Goal: Find specific page/section: Find specific page/section

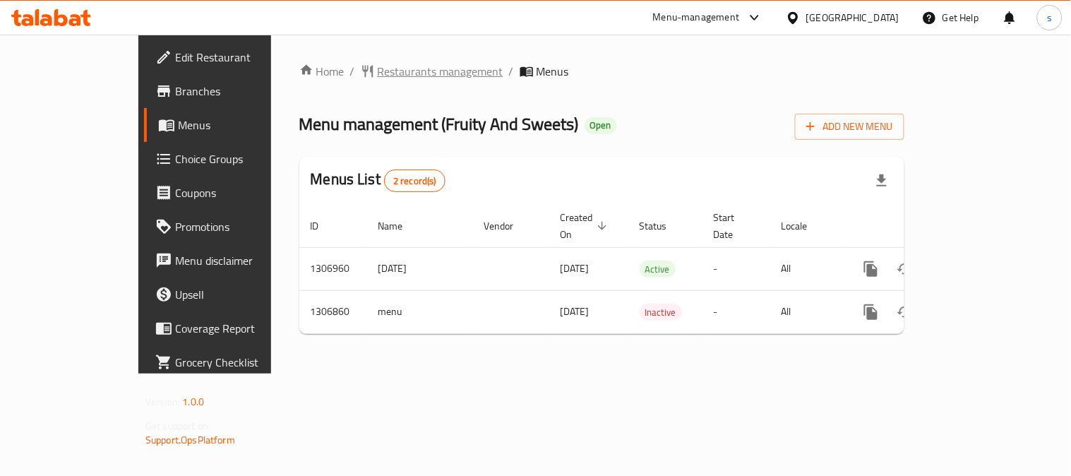
click at [378, 71] on span "Restaurants management" at bounding box center [441, 71] width 126 height 17
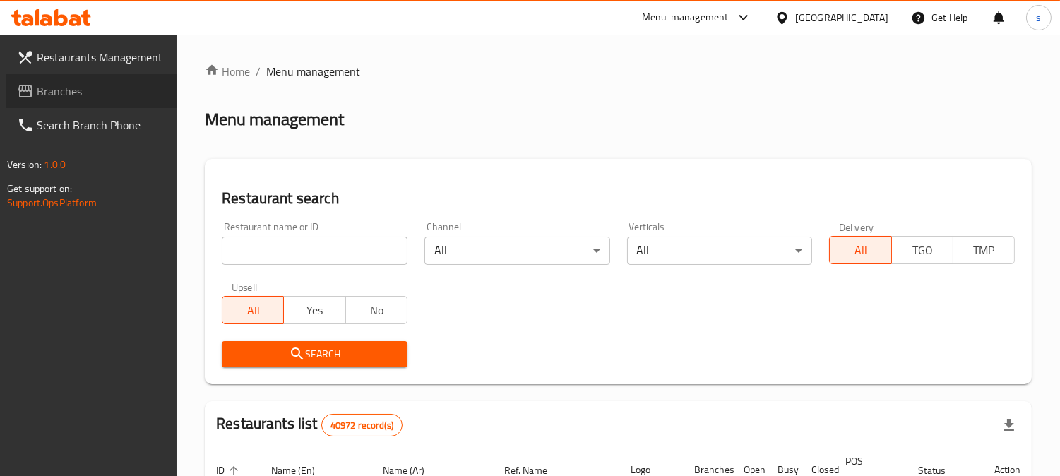
click at [52, 83] on span "Branches" at bounding box center [101, 91] width 129 height 17
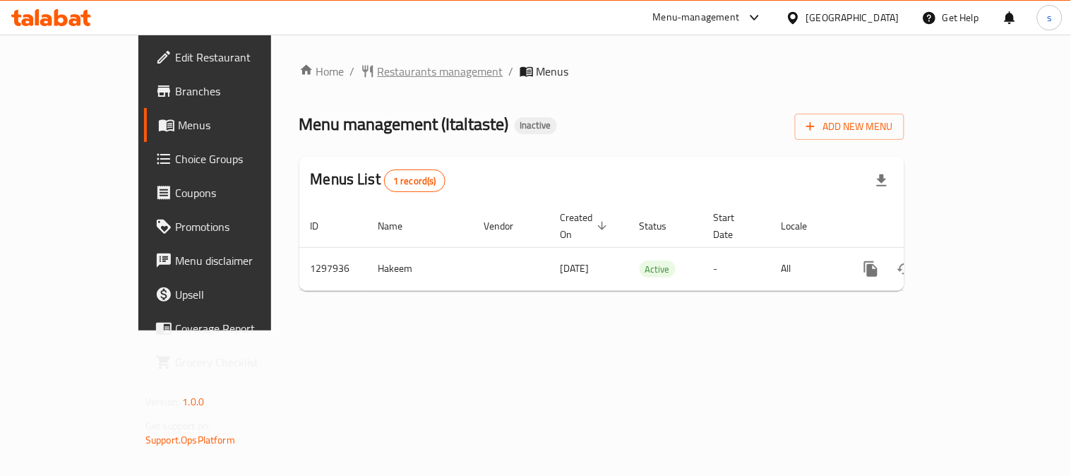
click at [378, 73] on span "Restaurants management" at bounding box center [441, 71] width 126 height 17
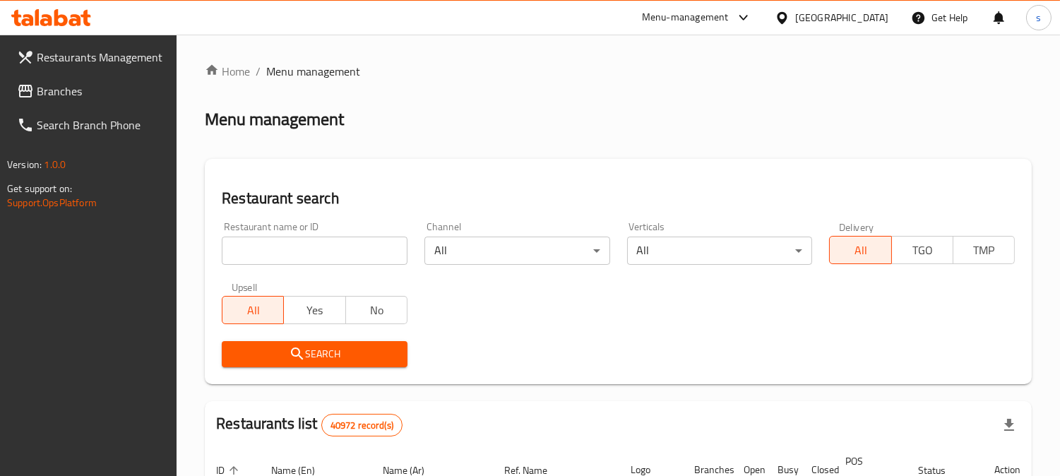
click at [307, 258] on input "search" at bounding box center [315, 251] width 186 height 28
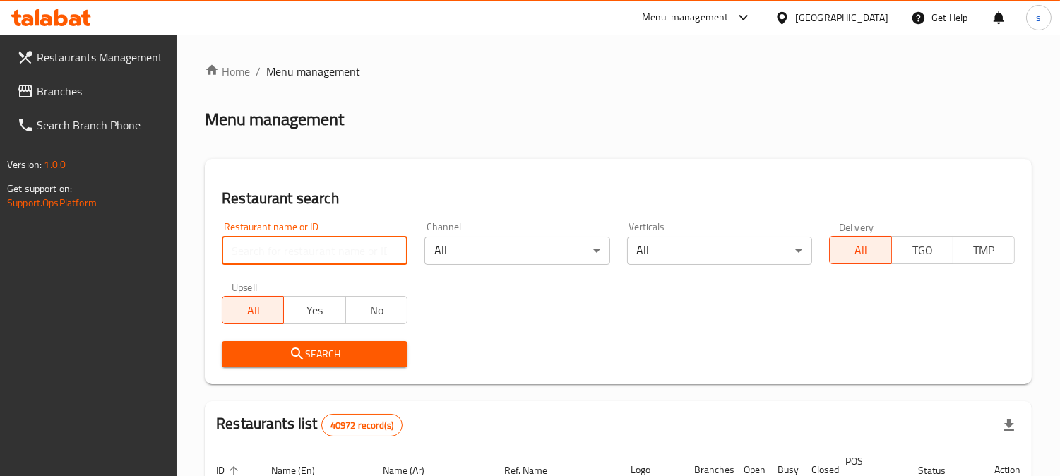
paste input "700673"
type input "700673"
click button "Search" at bounding box center [315, 354] width 186 height 26
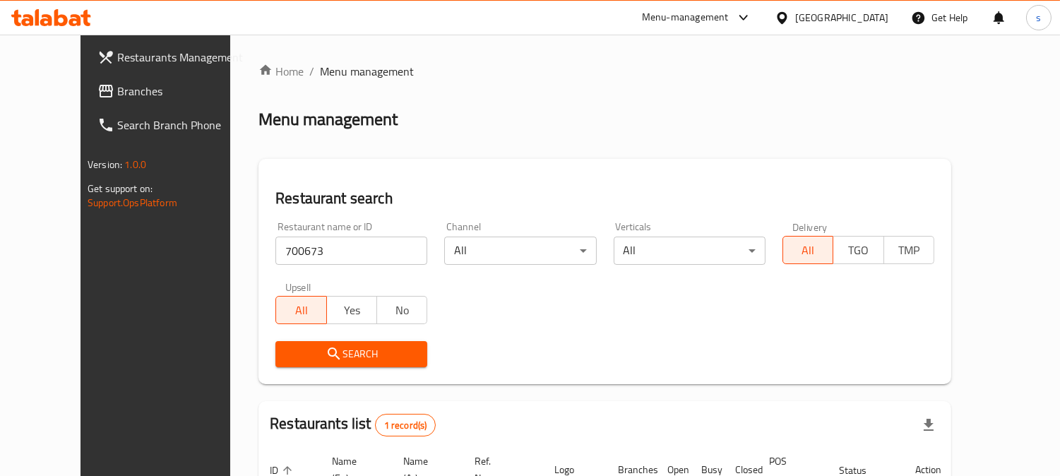
scroll to position [142, 0]
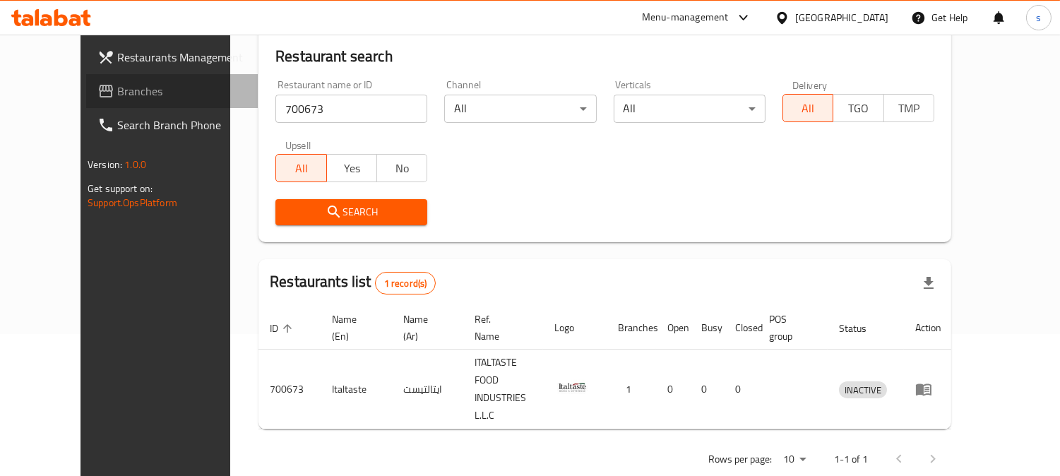
click at [117, 83] on span "Branches" at bounding box center [181, 91] width 129 height 17
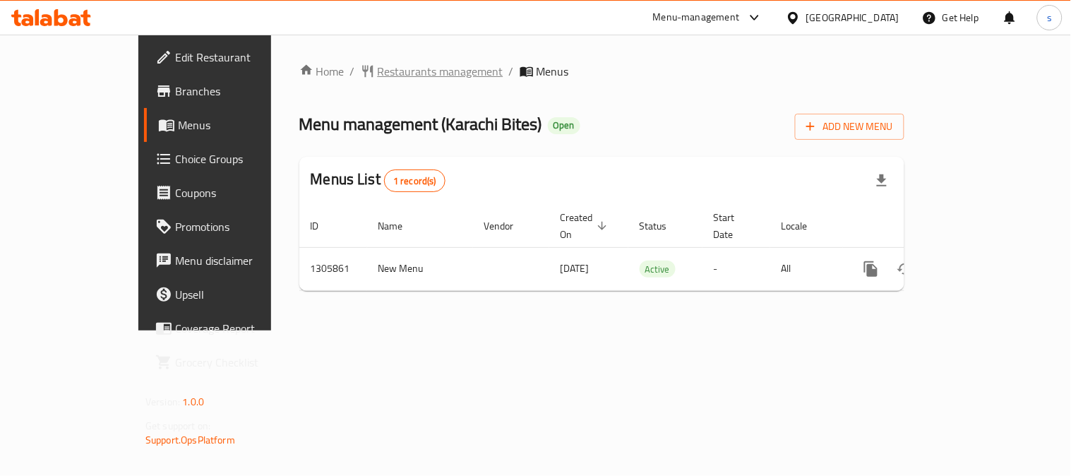
click at [378, 76] on span "Restaurants management" at bounding box center [441, 71] width 126 height 17
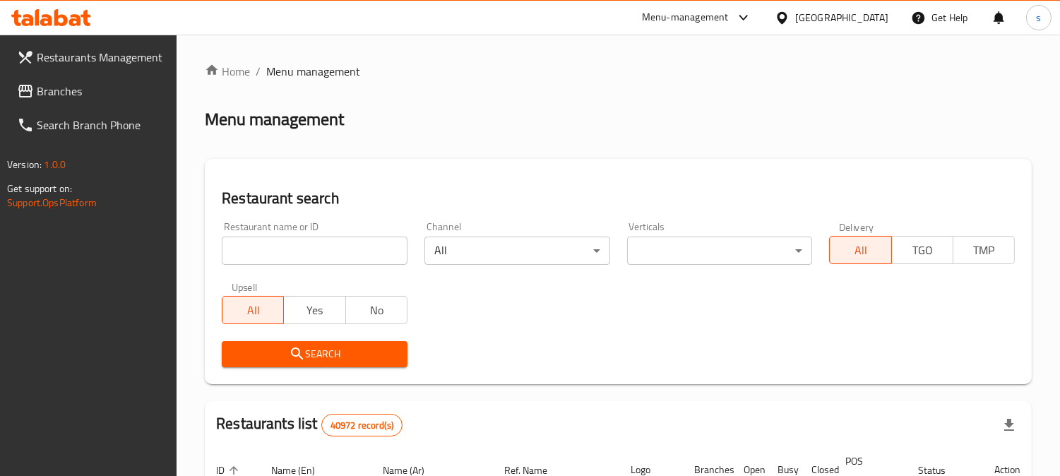
click at [304, 250] on input "search" at bounding box center [315, 251] width 186 height 28
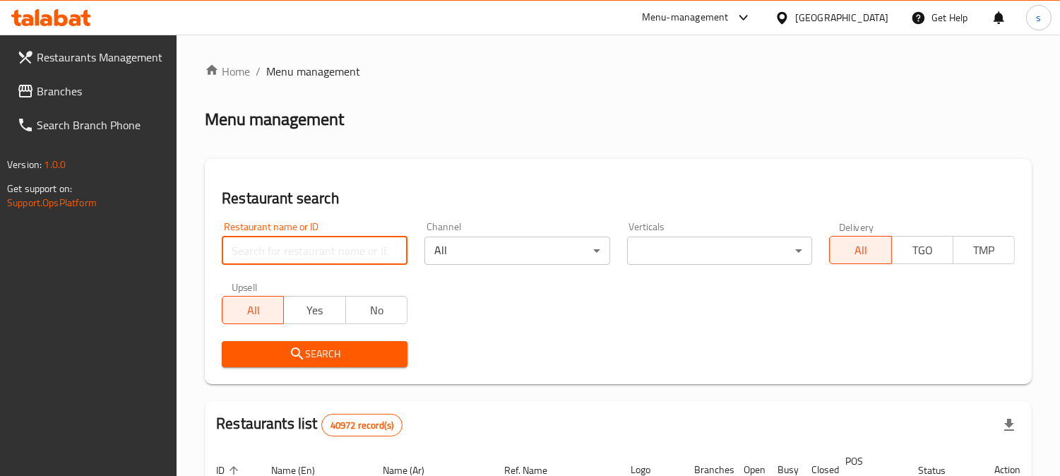
paste input "703680"
type input "703680"
click button "Search" at bounding box center [315, 354] width 186 height 26
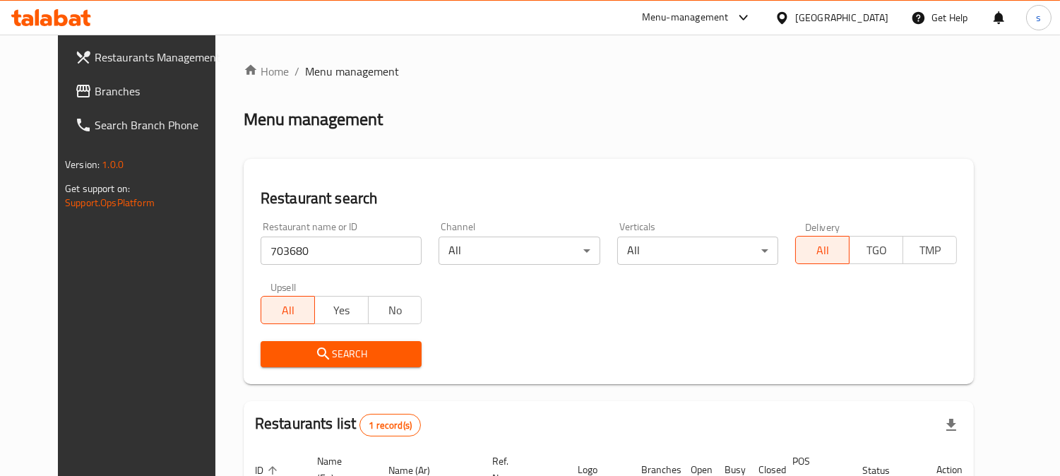
scroll to position [142, 0]
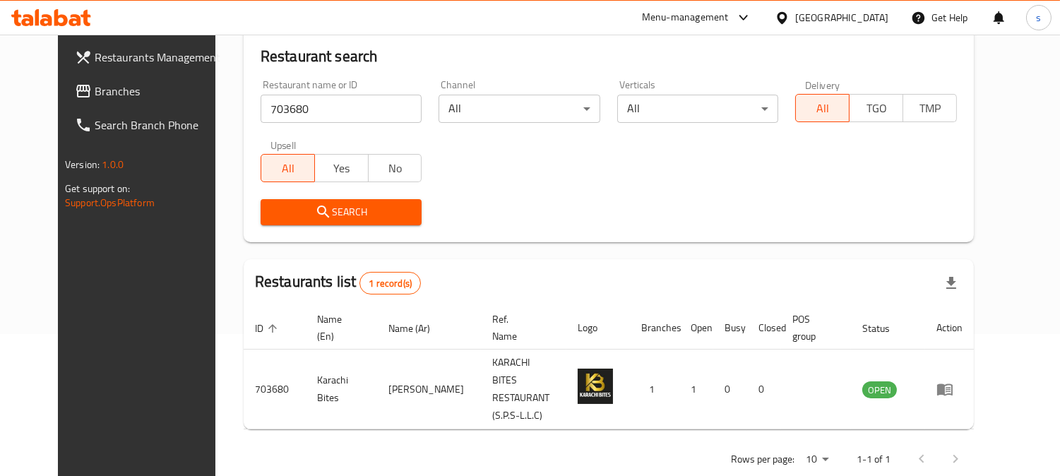
click at [95, 95] on span "Branches" at bounding box center [159, 91] width 129 height 17
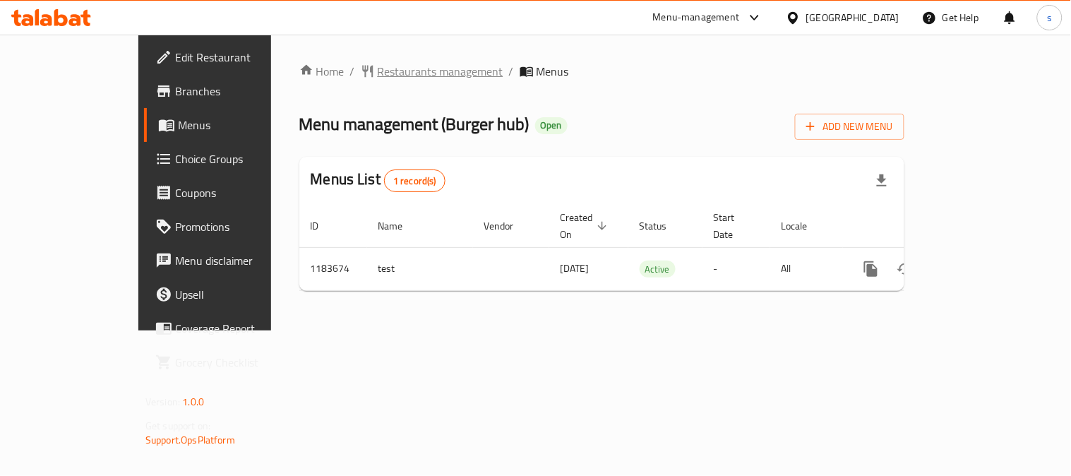
click at [378, 74] on span "Restaurants management" at bounding box center [441, 71] width 126 height 17
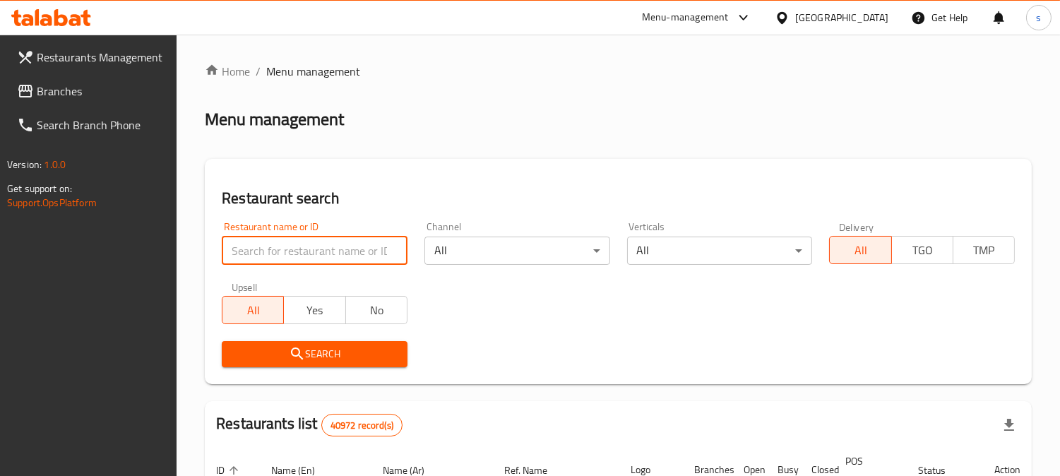
click at [293, 238] on input "search" at bounding box center [315, 251] width 186 height 28
paste input "666468"
type input "666468"
click button "Search" at bounding box center [315, 354] width 186 height 26
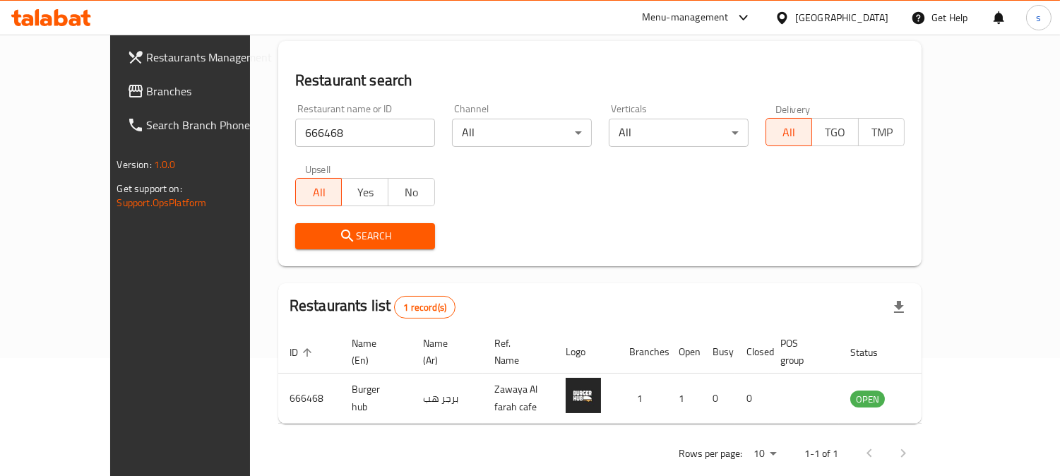
scroll to position [126, 0]
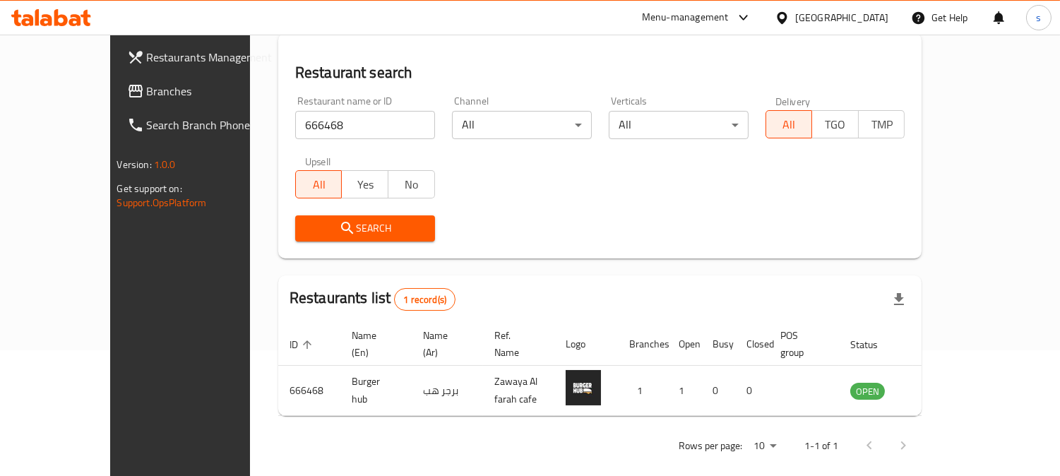
click at [147, 93] on span "Branches" at bounding box center [211, 91] width 129 height 17
